Goal: Find specific page/section: Find specific page/section

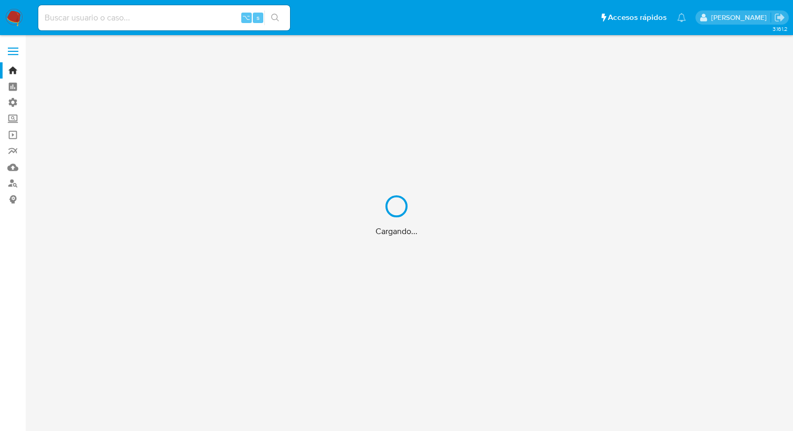
click at [161, 17] on div "Cargando..." at bounding box center [396, 215] width 793 height 431
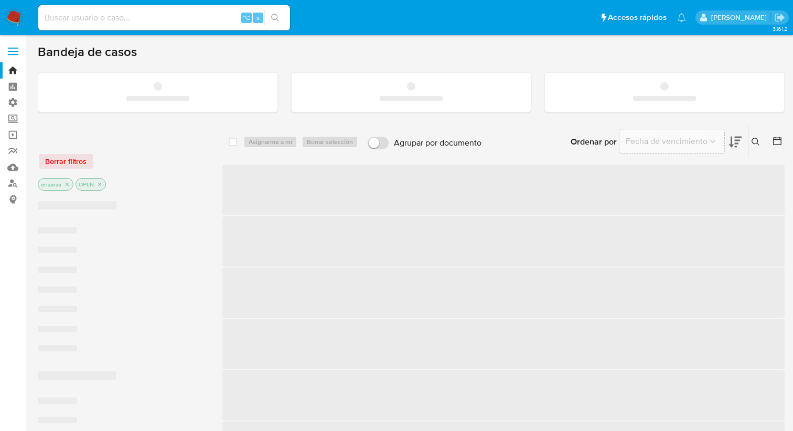
click at [141, 15] on input at bounding box center [164, 18] width 252 height 14
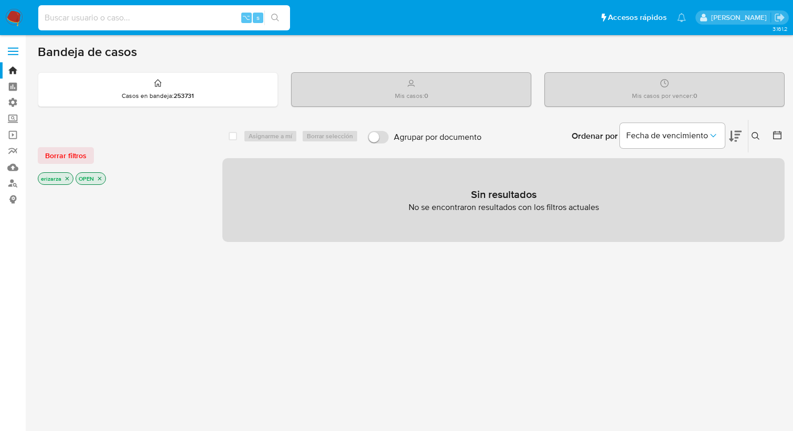
paste input "314100200"
type input "314100200"
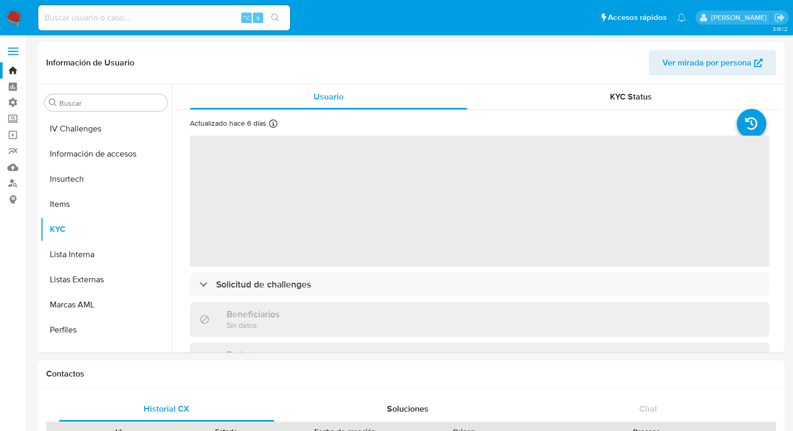
scroll to position [474, 0]
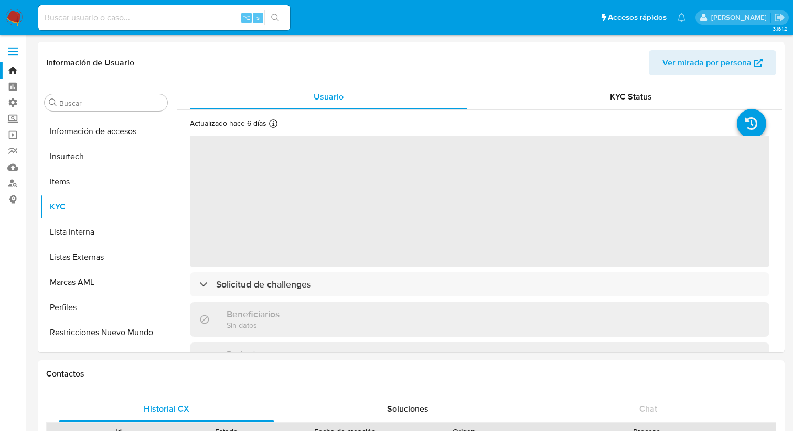
select select "10"
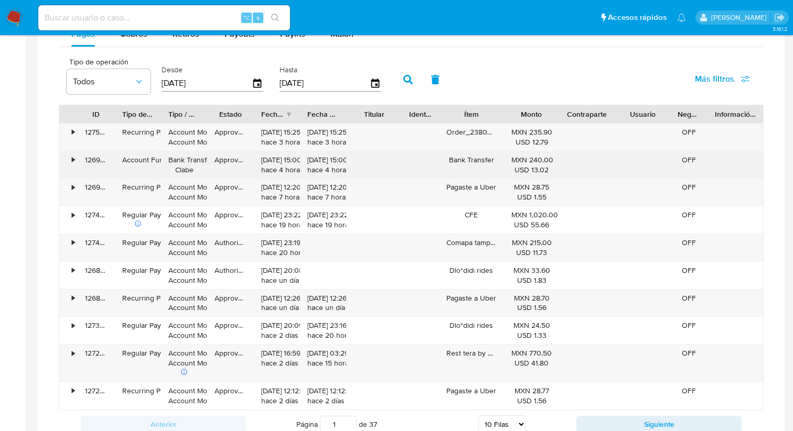
scroll to position [654, 0]
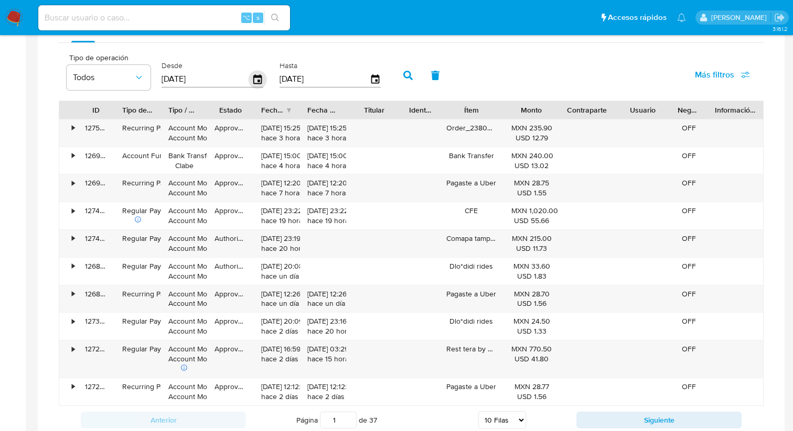
click at [261, 77] on icon "button" at bounding box center [258, 79] width 18 height 18
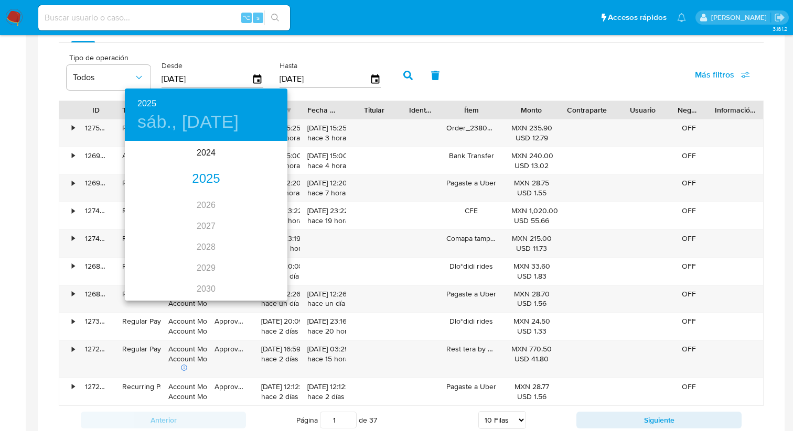
click at [200, 183] on div "2025" at bounding box center [206, 179] width 163 height 21
click at [205, 247] on div "ago." at bounding box center [206, 240] width 54 height 39
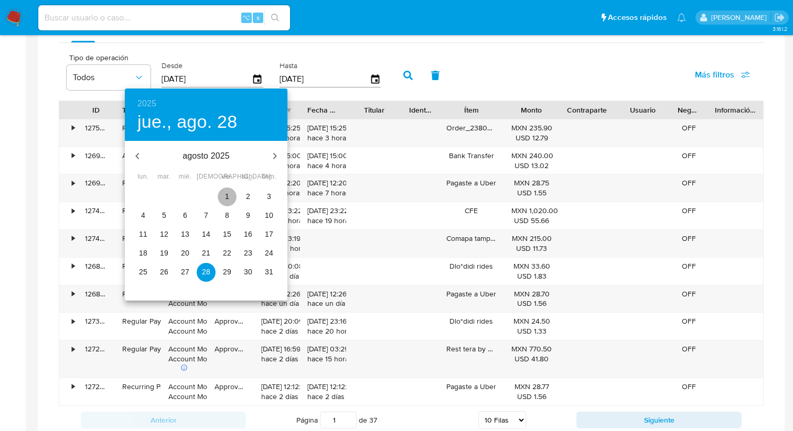
click at [227, 199] on p "1" at bounding box center [227, 196] width 4 height 10
type input "[DATE]"
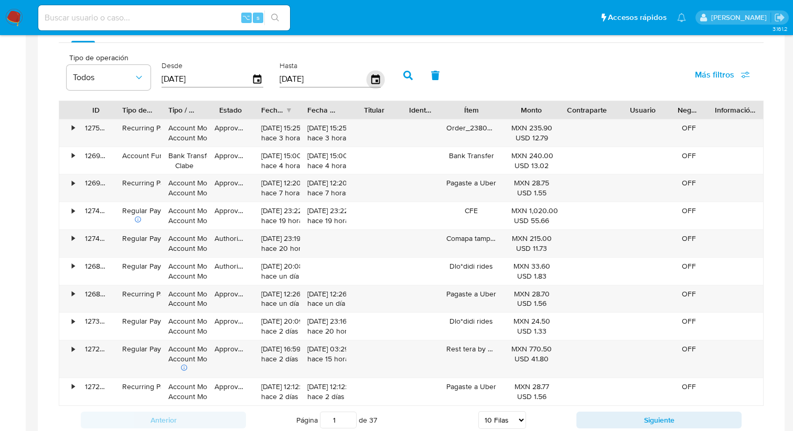
click at [370, 80] on icon "button" at bounding box center [375, 79] width 18 height 18
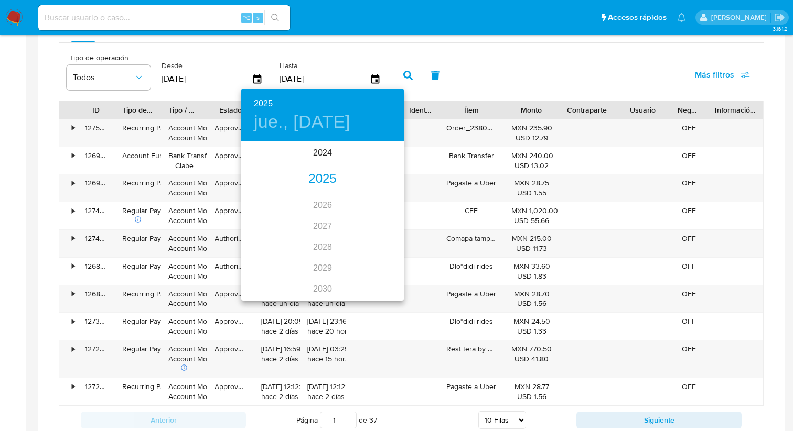
click at [331, 182] on div "2025" at bounding box center [322, 179] width 163 height 21
click at [323, 235] on div "ago." at bounding box center [322, 240] width 54 height 39
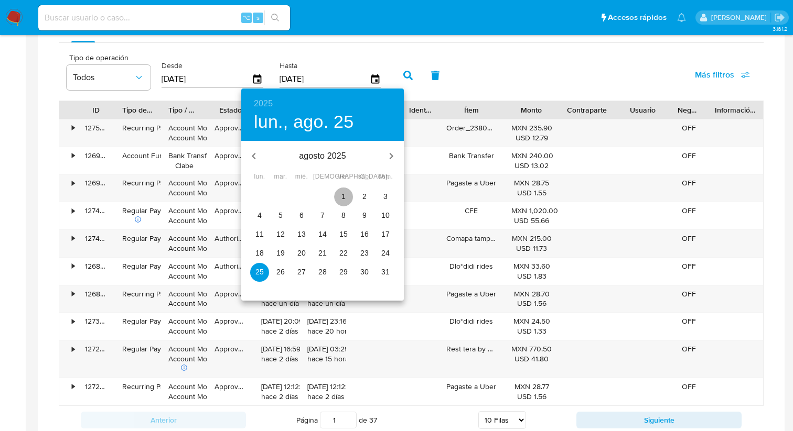
click at [351, 197] on span "1" at bounding box center [343, 196] width 19 height 10
type input "[DATE]"
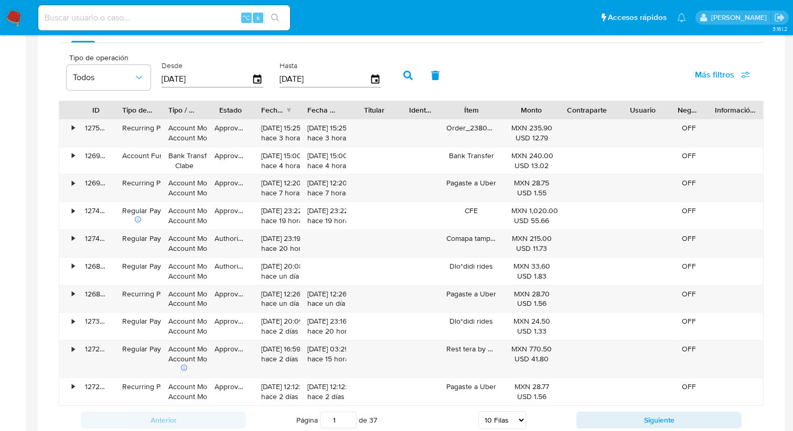
click at [422, 78] on button "button" at bounding box center [435, 75] width 27 height 25
type input "[DATE]"
click at [254, 77] on icon "button" at bounding box center [257, 78] width 8 height 9
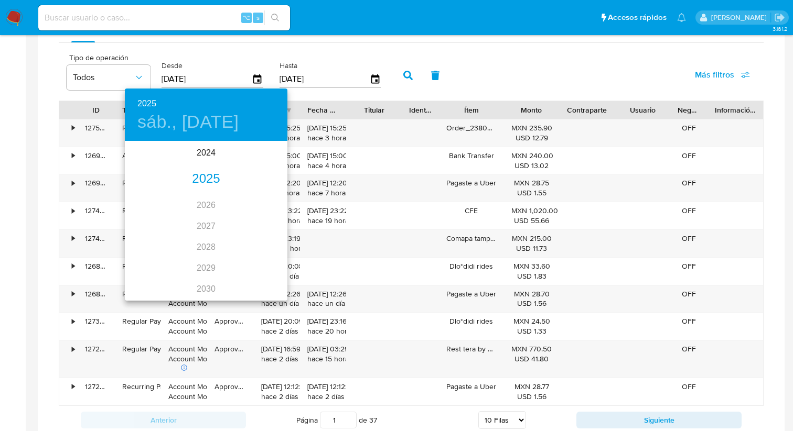
click at [199, 178] on div "2025" at bounding box center [206, 179] width 163 height 21
click at [208, 240] on div "ago." at bounding box center [206, 240] width 54 height 39
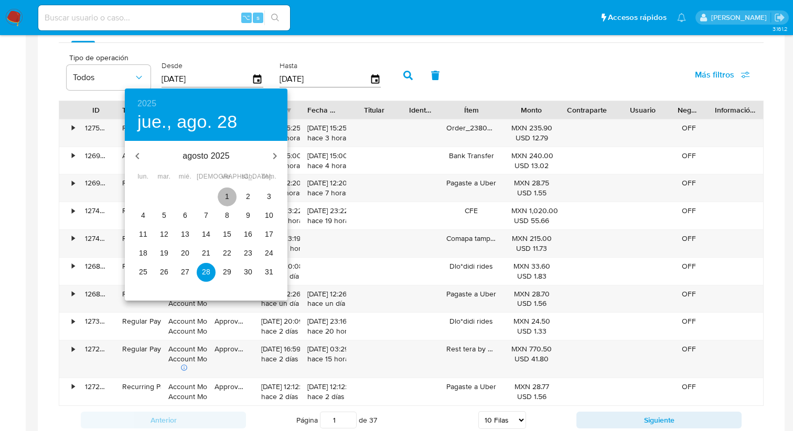
click at [229, 193] on span "1" at bounding box center [227, 196] width 19 height 10
type input "[DATE]"
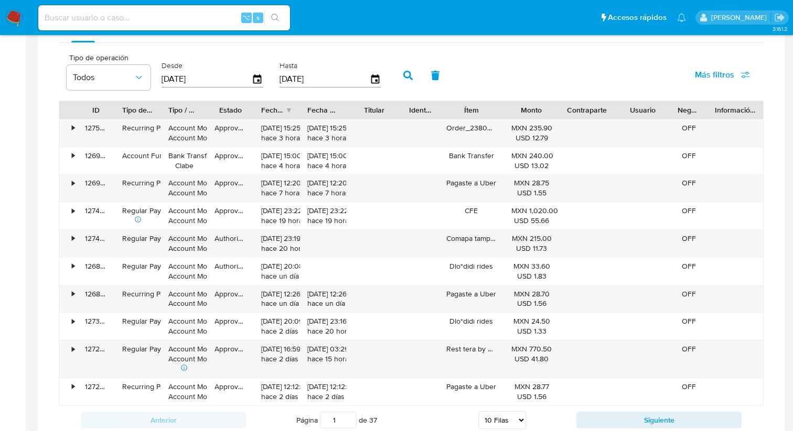
click at [371, 87] on div "[DATE]" at bounding box center [330, 79] width 102 height 17
click at [374, 82] on icon "button" at bounding box center [375, 79] width 18 height 18
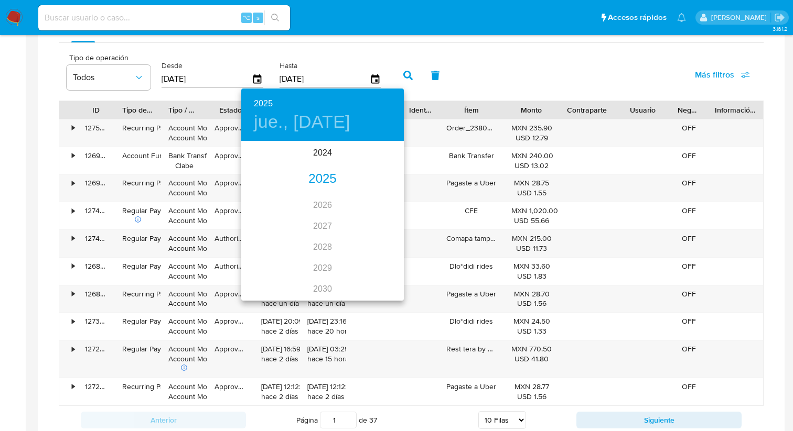
click at [313, 178] on div "2025" at bounding box center [322, 179] width 163 height 21
click at [322, 244] on div "ago." at bounding box center [322, 240] width 54 height 39
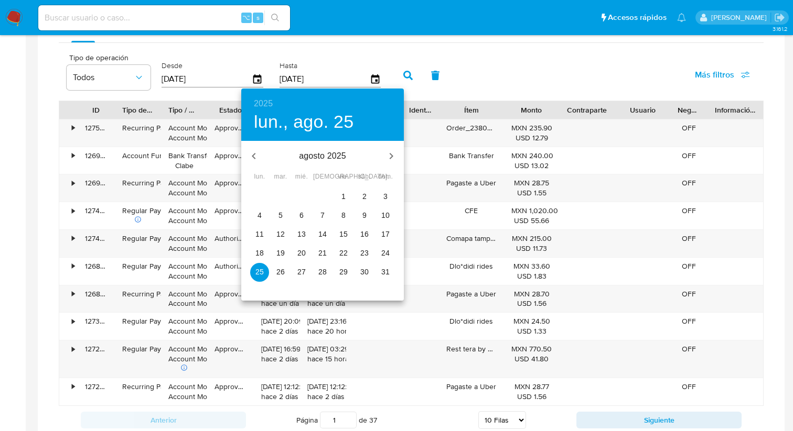
click at [345, 195] on p "1" at bounding box center [343, 196] width 4 height 10
type input "[DATE]"
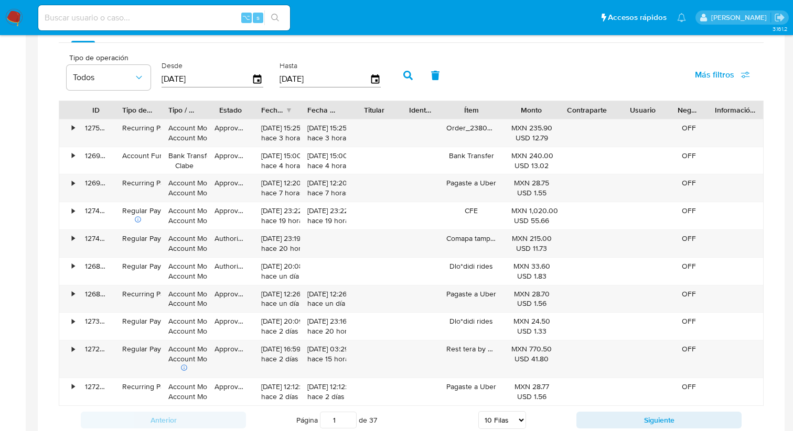
click at [414, 82] on button "button" at bounding box center [407, 75] width 27 height 25
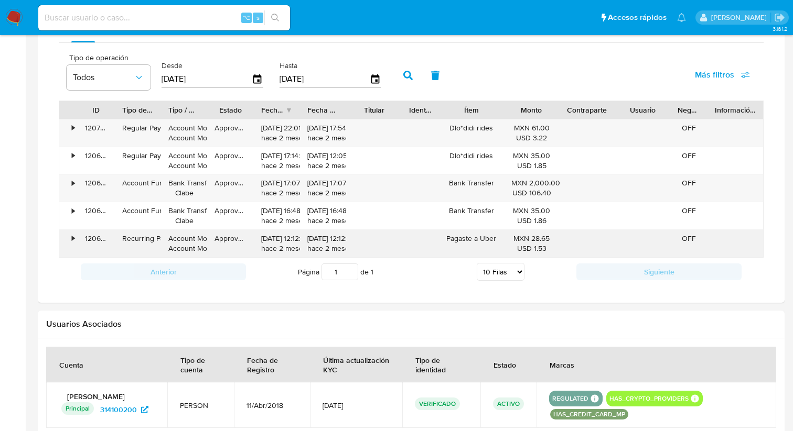
click at [71, 240] on div "•" at bounding box center [68, 243] width 18 height 27
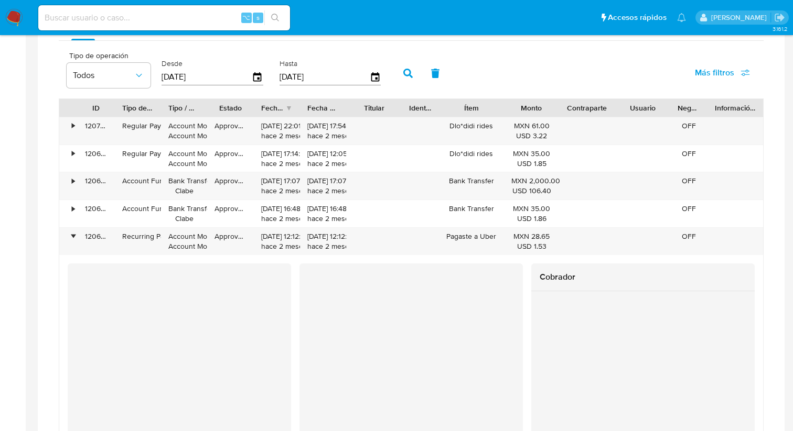
scroll to position [655, 0]
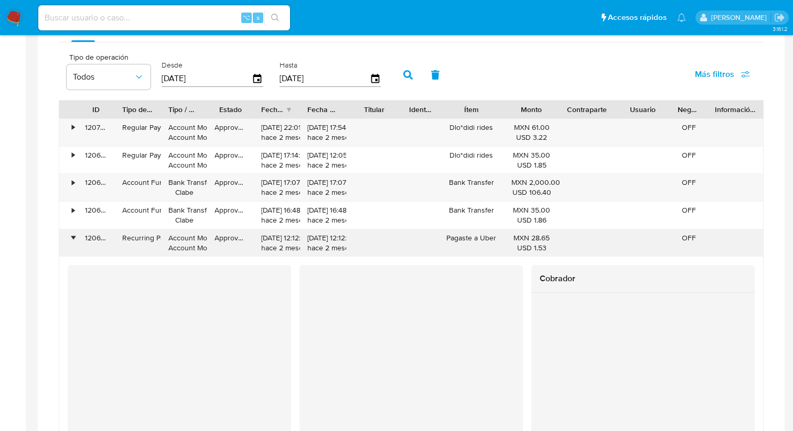
click at [72, 241] on div "•" at bounding box center [73, 238] width 3 height 10
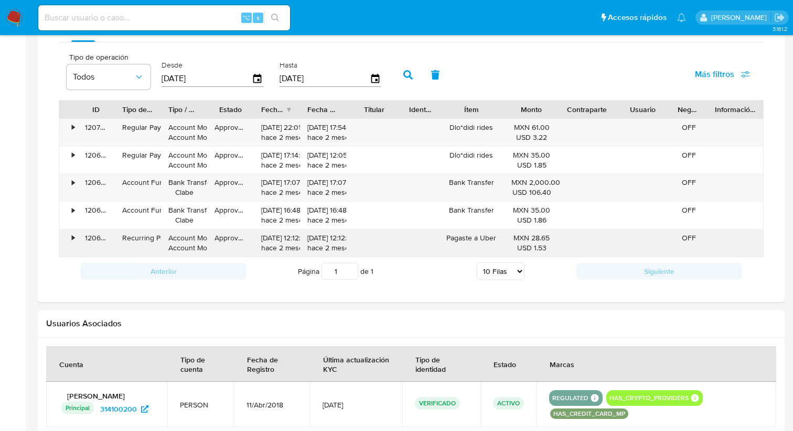
click at [72, 233] on div "•" at bounding box center [68, 243] width 18 height 27
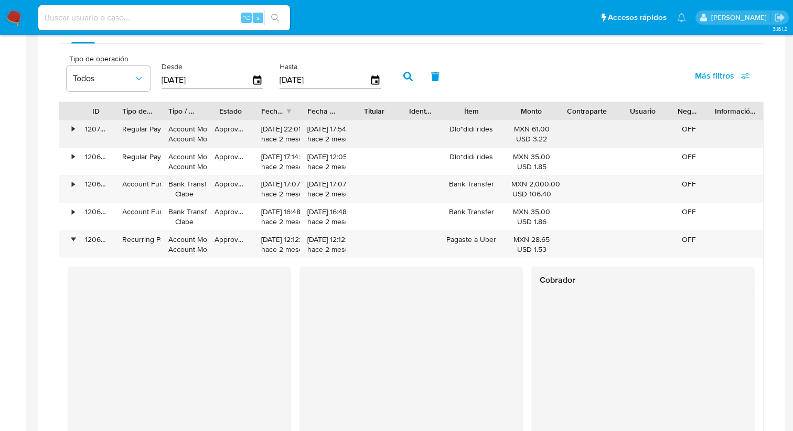
scroll to position [631, 0]
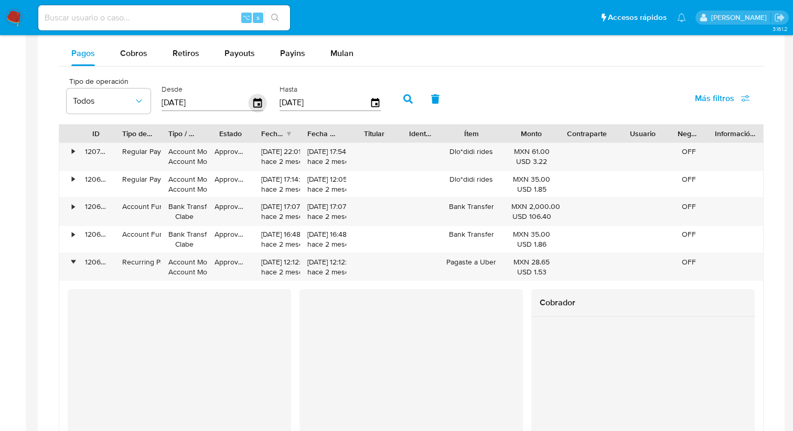
click at [254, 105] on icon "button" at bounding box center [258, 103] width 18 height 18
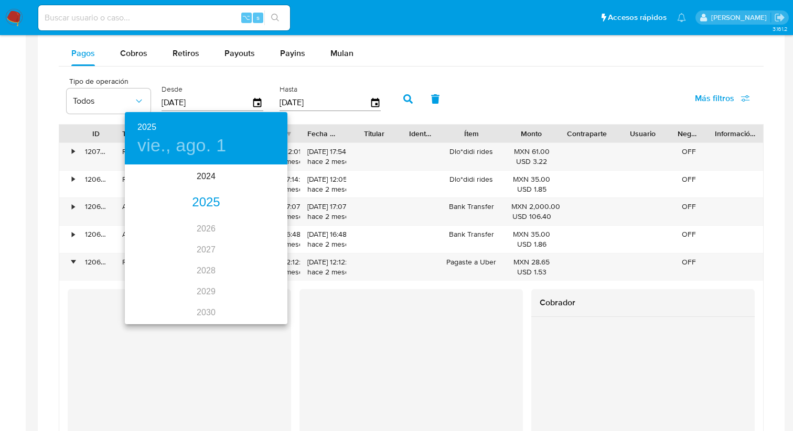
click at [202, 202] on div "2025" at bounding box center [206, 202] width 163 height 21
click at [159, 262] on div "[DATE]." at bounding box center [152, 264] width 54 height 39
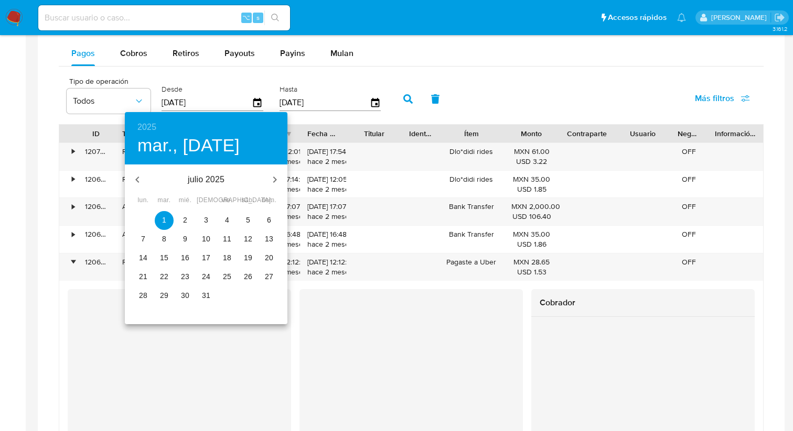
click at [206, 301] on button "31" at bounding box center [206, 296] width 19 height 19
type input "[DATE]"
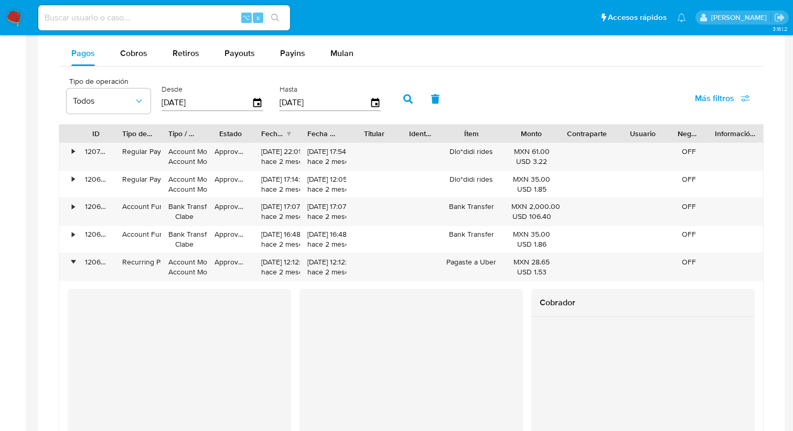
click at [406, 105] on button "button" at bounding box center [407, 99] width 27 height 25
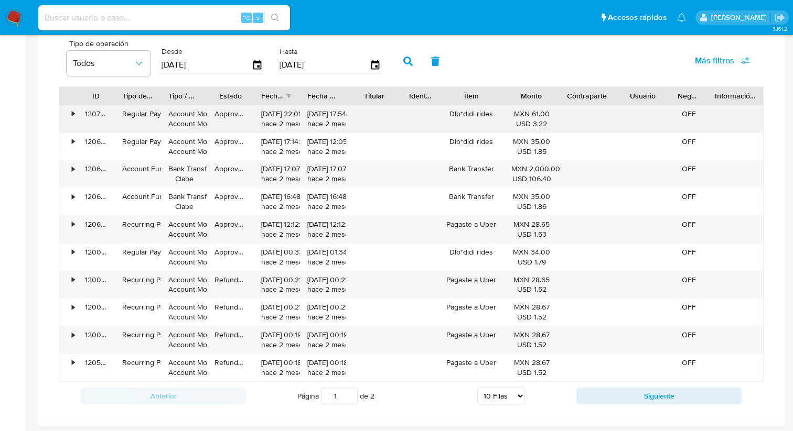
scroll to position [677, 0]
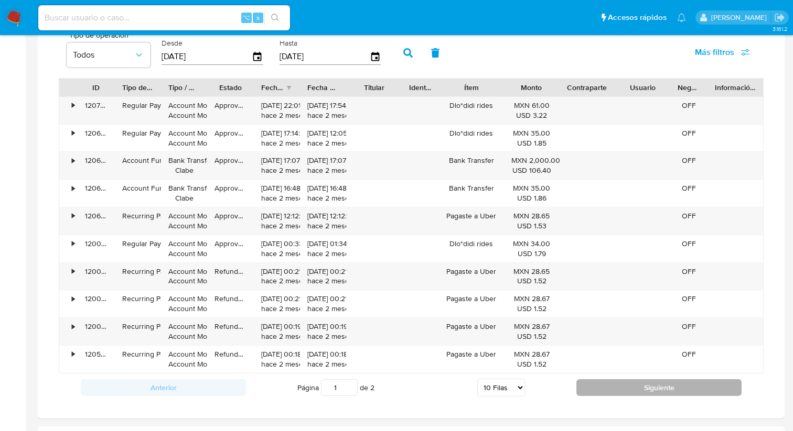
click at [603, 393] on button "Siguiente" at bounding box center [658, 388] width 165 height 17
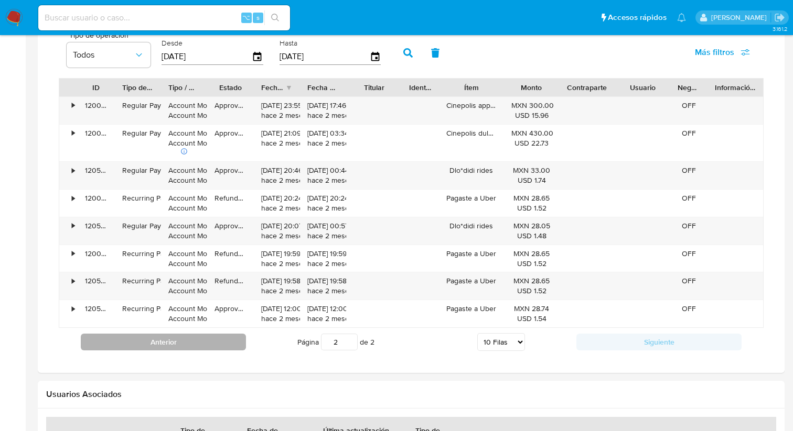
click at [193, 348] on button "Anterior" at bounding box center [163, 342] width 165 height 17
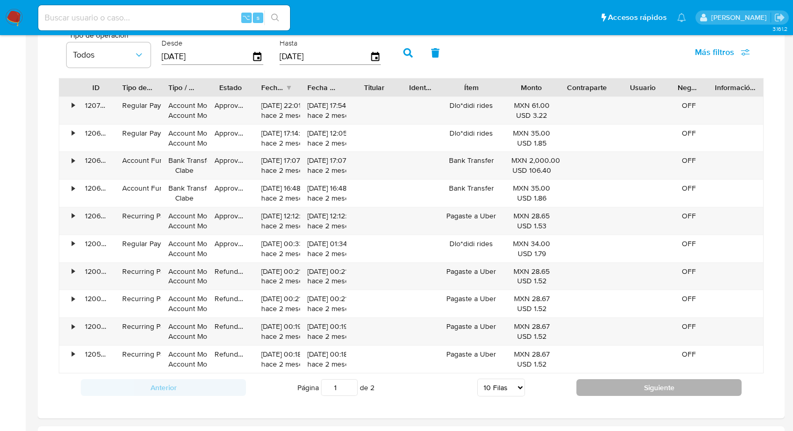
click at [582, 391] on button "Siguiente" at bounding box center [658, 388] width 165 height 17
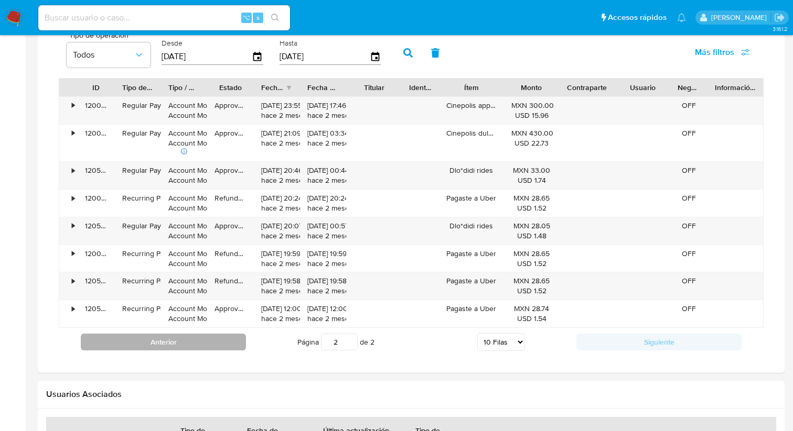
click at [201, 351] on button "Anterior" at bounding box center [163, 342] width 165 height 17
type input "1"
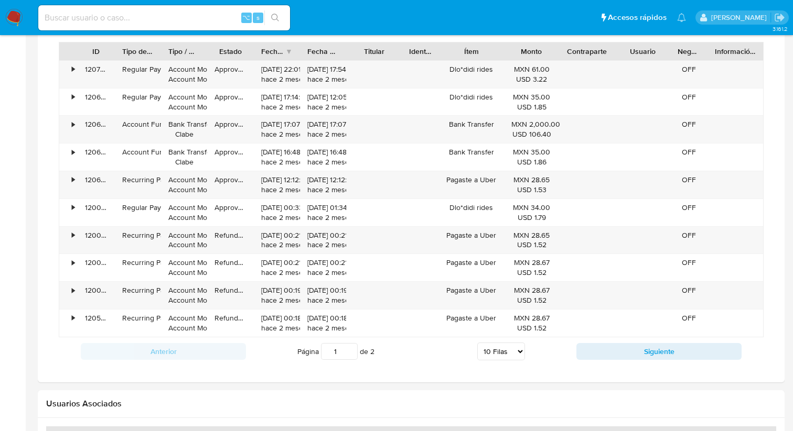
scroll to position [715, 0]
click at [161, 26] on div "⌥ s" at bounding box center [164, 17] width 252 height 25
click at [150, 19] on input at bounding box center [164, 18] width 252 height 14
paste input "97920170"
type input "97920170"
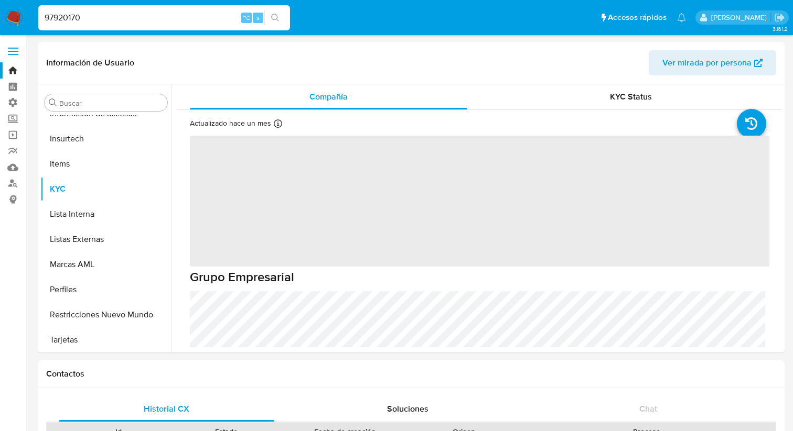
scroll to position [493, 0]
select select "10"
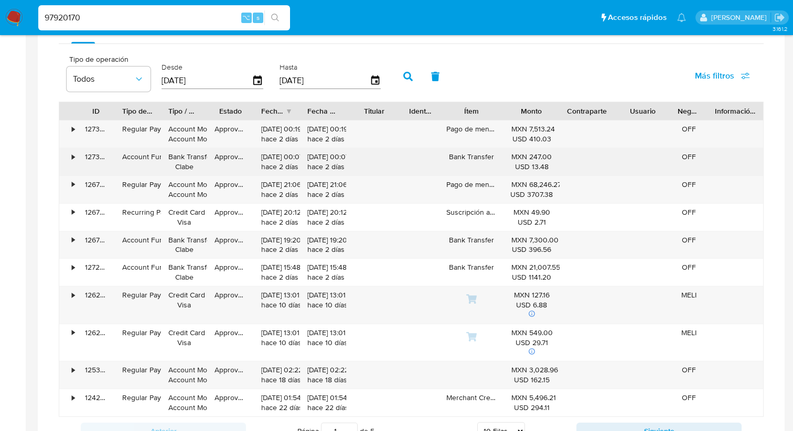
scroll to position [700, 0]
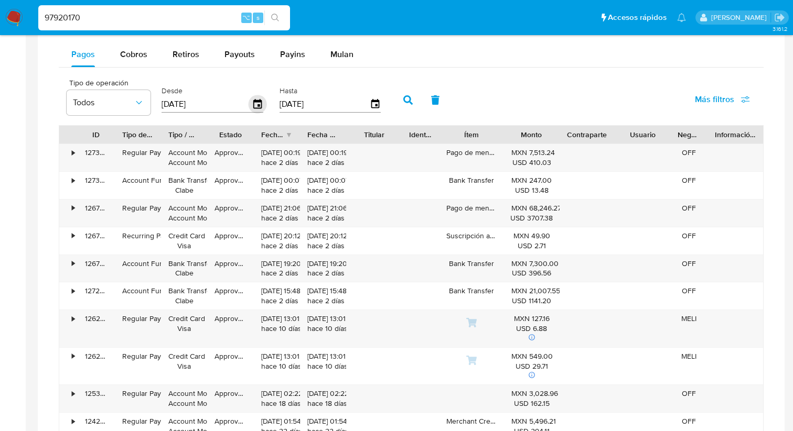
click at [255, 107] on icon "button" at bounding box center [258, 104] width 18 height 18
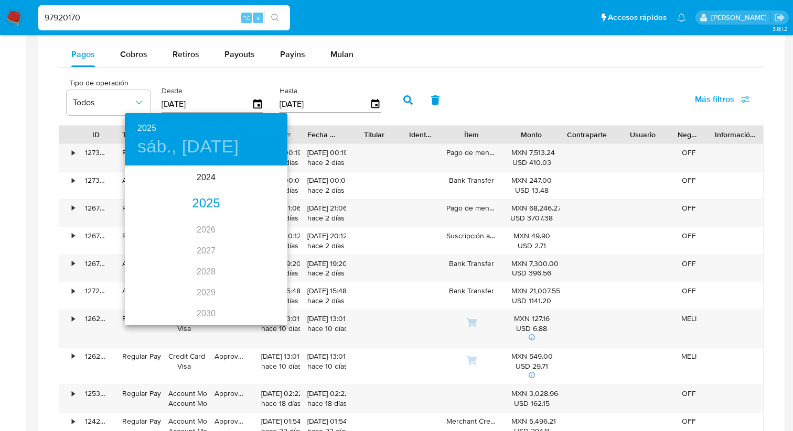
click at [221, 205] on div "2025" at bounding box center [206, 203] width 163 height 21
click at [255, 256] on div "sep." at bounding box center [260, 265] width 54 height 39
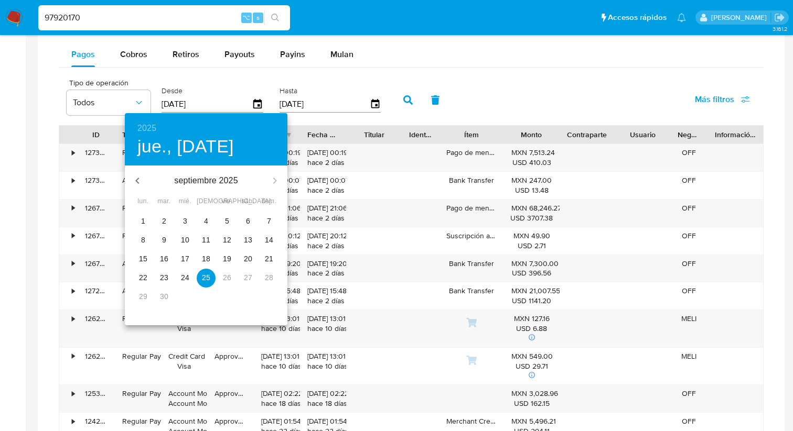
click at [135, 188] on button "button" at bounding box center [137, 180] width 25 height 25
click at [143, 145] on h4 "jue., [DATE]" at bounding box center [185, 147] width 96 height 22
click at [145, 131] on h6 "2025" at bounding box center [146, 128] width 19 height 15
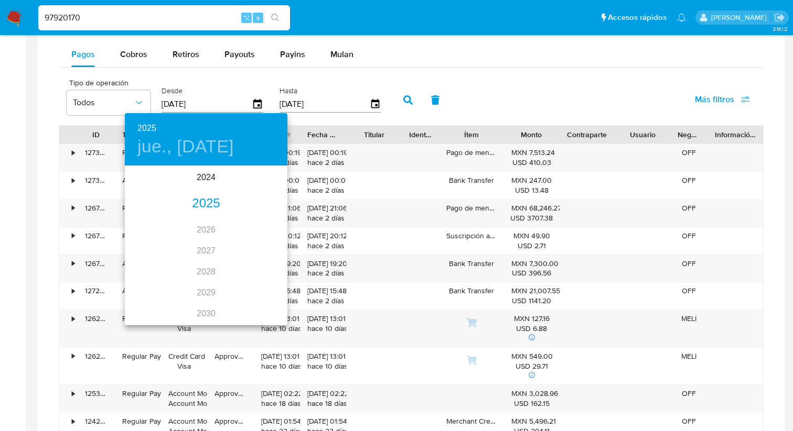
click at [211, 199] on div "2025" at bounding box center [206, 203] width 163 height 21
click at [147, 271] on div "[DATE]." at bounding box center [152, 265] width 54 height 39
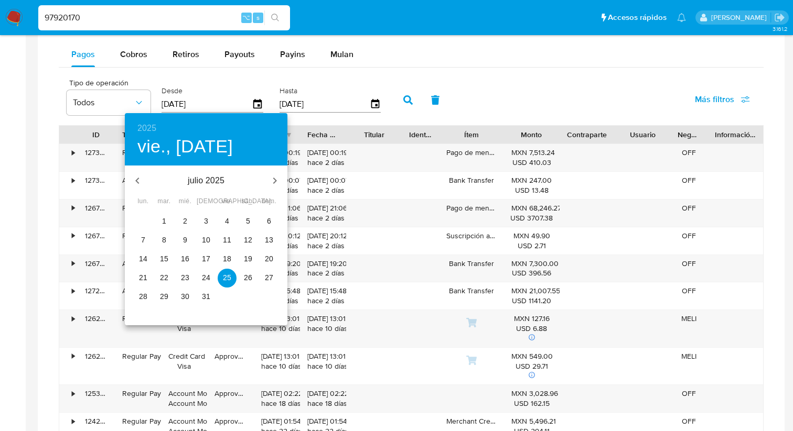
click at [208, 295] on p "31" at bounding box center [206, 296] width 8 height 10
type input "[DATE]"
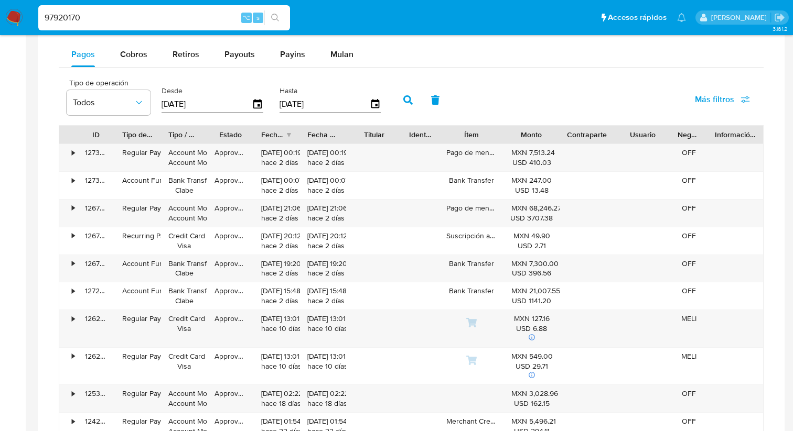
click at [290, 103] on input "[DATE]" at bounding box center [324, 104] width 90 height 17
click at [707, 104] on span "Más filtros" at bounding box center [714, 99] width 39 height 25
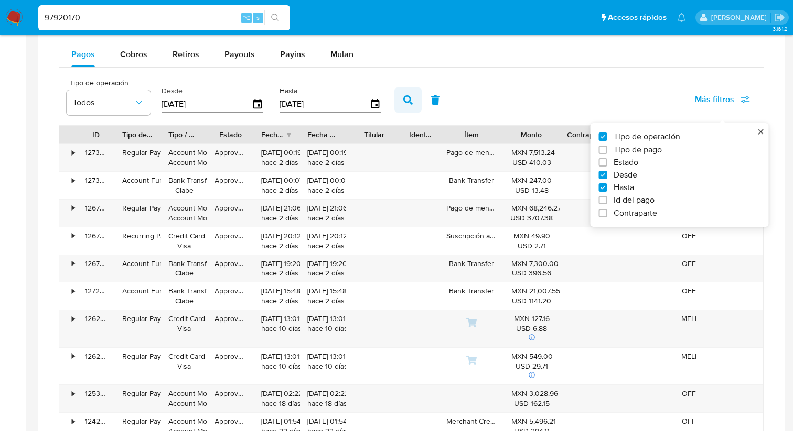
click at [407, 101] on icon "button" at bounding box center [407, 99] width 9 height 9
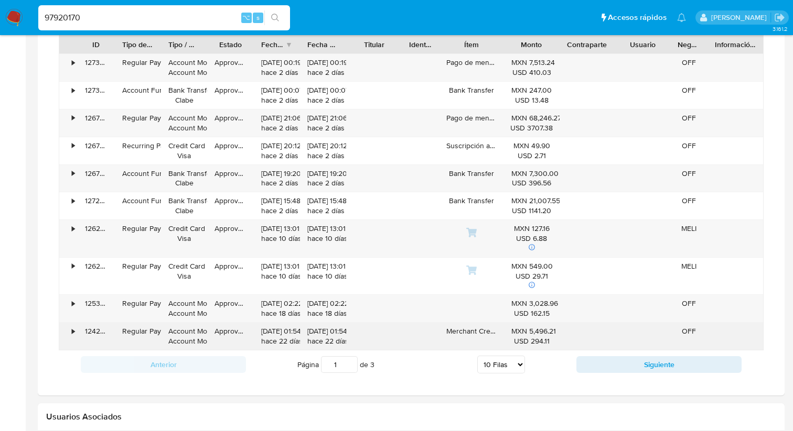
scroll to position [793, 0]
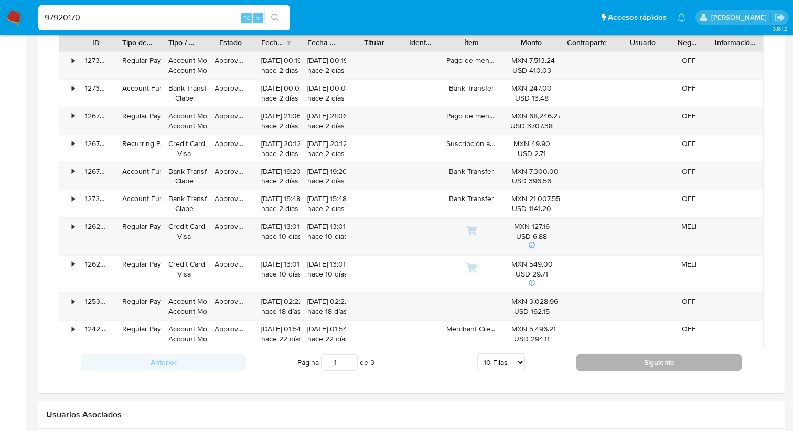
click at [584, 371] on button "Siguiente" at bounding box center [658, 362] width 165 height 17
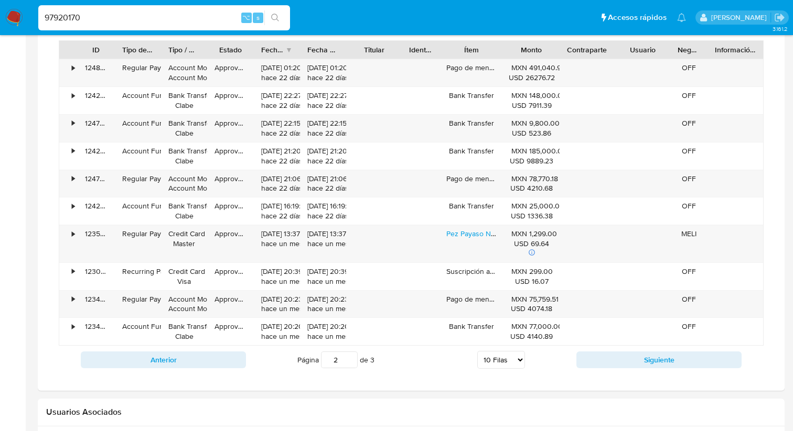
scroll to position [783, 0]
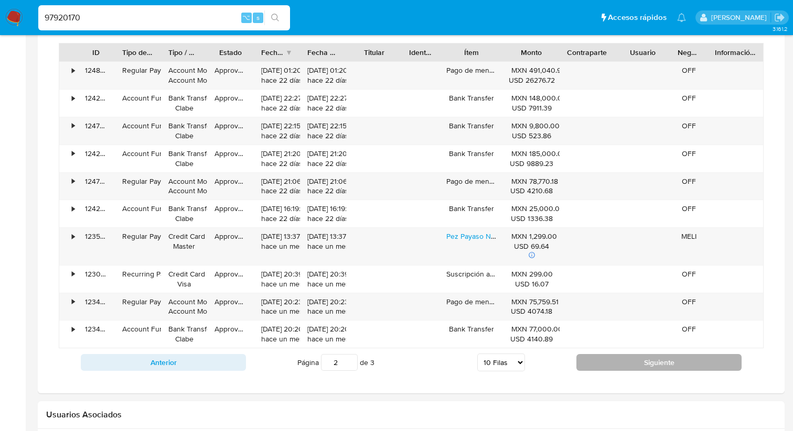
click at [586, 365] on button "Siguiente" at bounding box center [658, 362] width 165 height 17
type input "3"
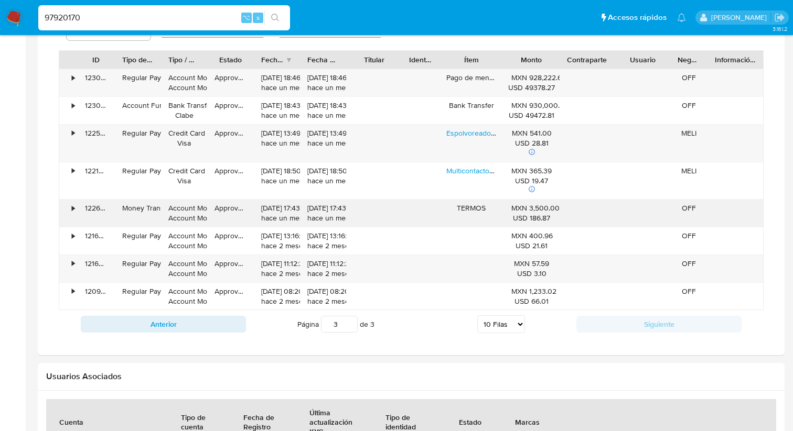
scroll to position [776, 0]
